Goal: Task Accomplishment & Management: Manage account settings

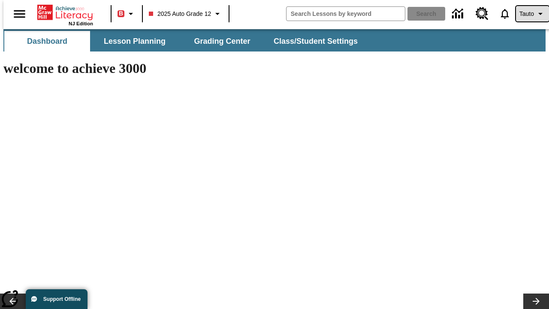
click at [528, 14] on span "Tauto" at bounding box center [527, 13] width 15 height 9
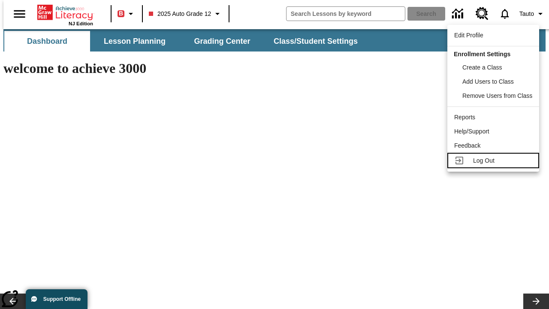
click at [495, 161] on span "Log Out" at bounding box center [483, 160] width 21 height 7
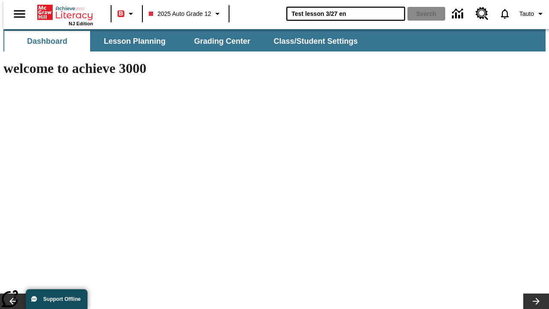
type input "Test lesson 3/27 en"
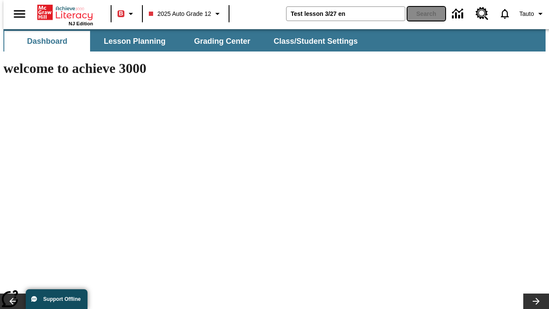
click at [422, 14] on button "Search" at bounding box center [427, 14] width 38 height 14
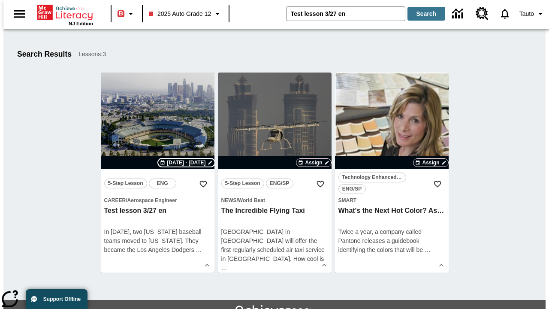
click at [187, 163] on span "Sep 16 - Sep 16" at bounding box center [186, 163] width 39 height 8
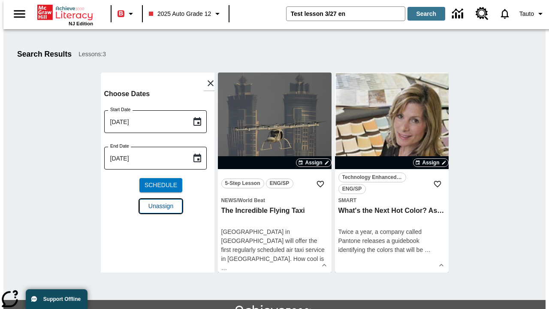
click at [158, 202] on span "Unassign" at bounding box center [161, 206] width 25 height 9
